Goal: Information Seeking & Learning: Learn about a topic

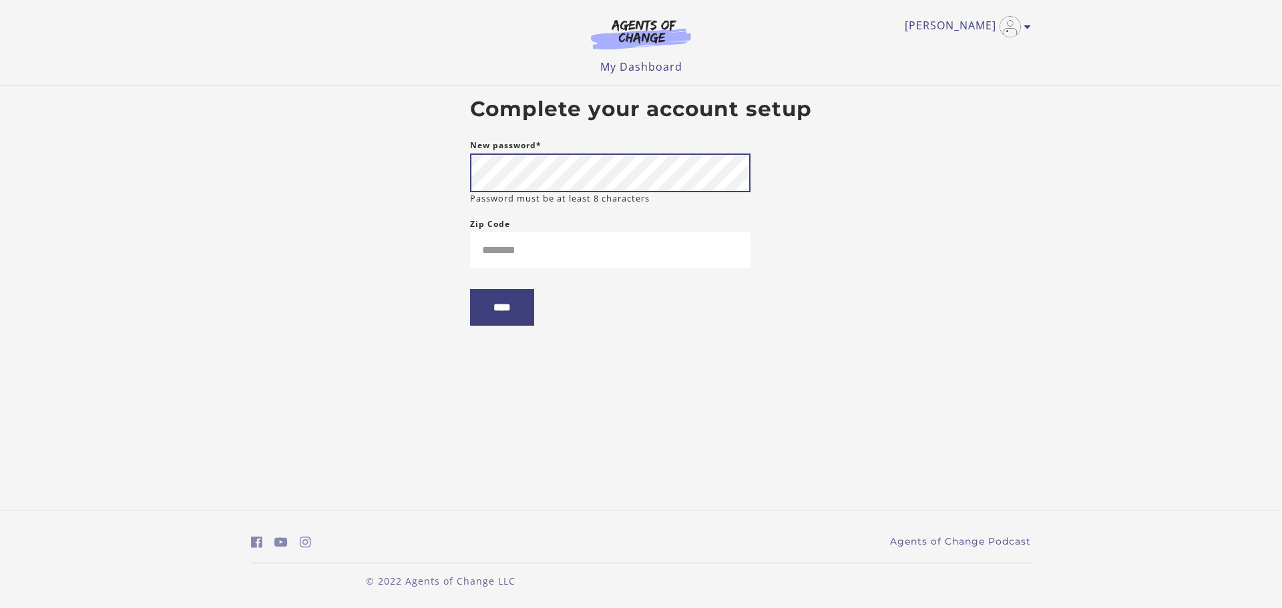
click at [458, 164] on body "Skip to main content [PERSON_NAME] My Account Support Sign Out Toggle menu Menu…" at bounding box center [641, 304] width 1282 height 608
click at [470, 289] on input "****" at bounding box center [502, 307] width 64 height 37
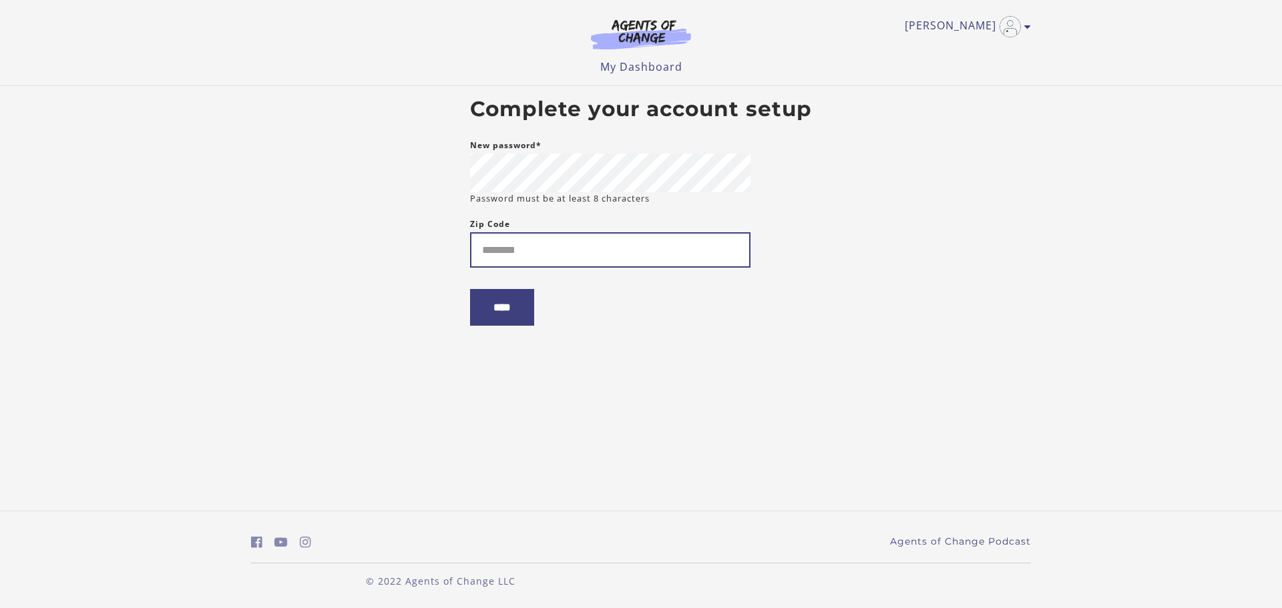
click at [541, 263] on input "Zip Code" at bounding box center [610, 249] width 281 height 35
type input "*****"
